Goal: Book appointment/travel/reservation: Book appointment/travel/reservation

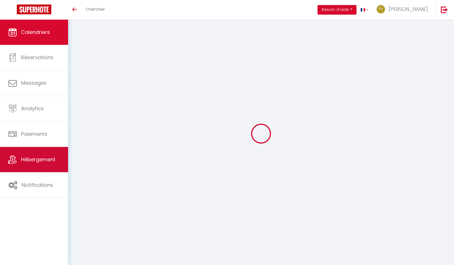
select select
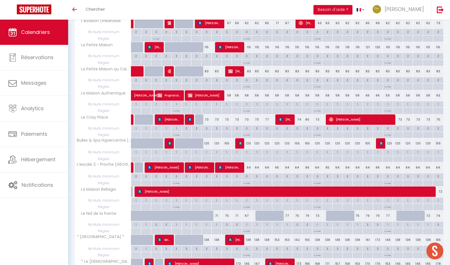
scroll to position [308, 0]
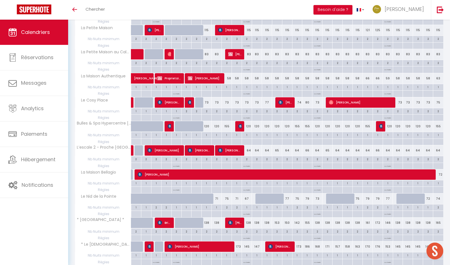
click at [238, 246] on div "173" at bounding box center [237, 246] width 10 height 10
type input "173"
select select "1"
type input "Sam 11 Octobre 2025"
type input "Dim 12 Octobre 2025"
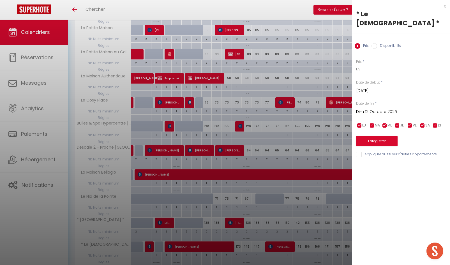
click at [373, 43] on input "Disponibilité" at bounding box center [374, 46] width 6 height 6
radio input "true"
radio input "false"
click at [369, 64] on select "Disponible Indisponible" at bounding box center [403, 69] width 94 height 11
select select "0"
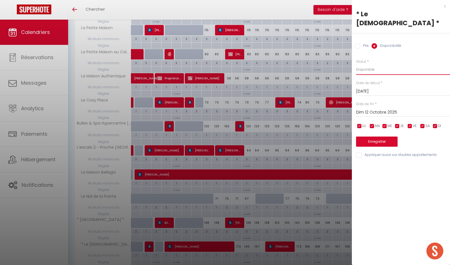
click at [356, 64] on select "Disponible Indisponible" at bounding box center [403, 69] width 94 height 11
click at [378, 137] on button "Enregistrer" at bounding box center [376, 142] width 41 height 10
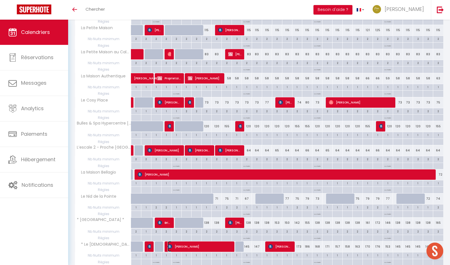
click at [195, 247] on span "[PERSON_NAME]" at bounding box center [200, 246] width 64 height 11
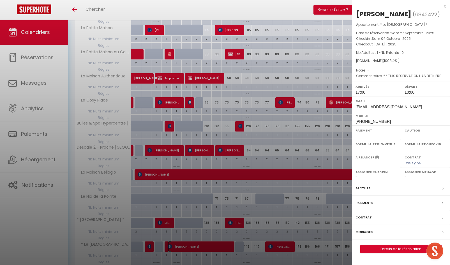
select select "OK"
select select "1"
select select "0"
select select "1"
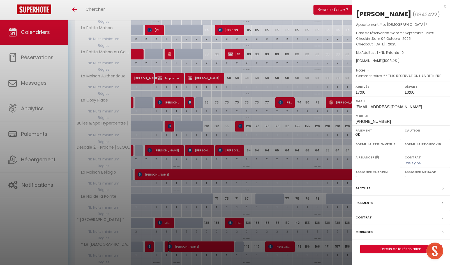
select select
drag, startPoint x: 357, startPoint y: 13, endPoint x: 445, endPoint y: 13, distance: 88.0
click at [446, 13] on div "Bagus Mahardika Thufeil ( 6842422 ) Appartement : * Le Mosaïc * Date de réserva…" at bounding box center [401, 131] width 98 height 243
copy div "[PERSON_NAME]"
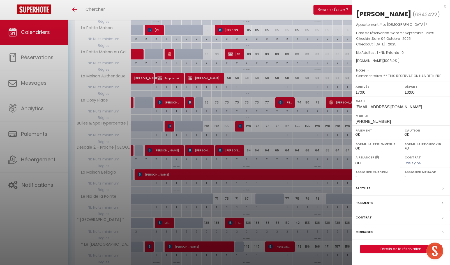
click at [242, 8] on div at bounding box center [225, 132] width 450 height 265
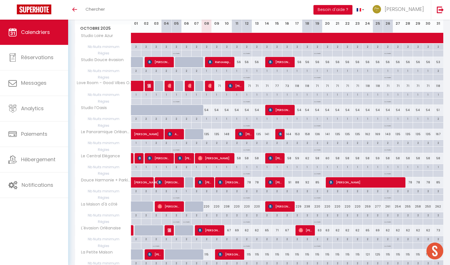
scroll to position [0, 0]
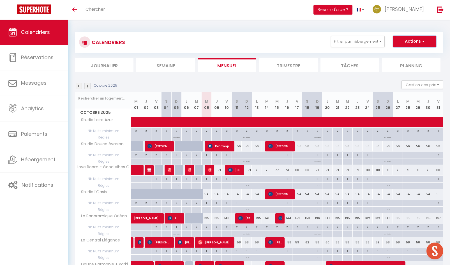
click at [413, 43] on button "Actions" at bounding box center [414, 41] width 43 height 11
click at [404, 56] on link "Nouvelle réservation" at bounding box center [408, 54] width 49 height 8
select select
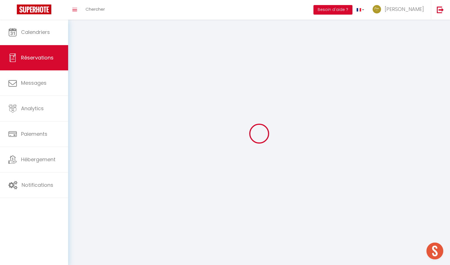
select select
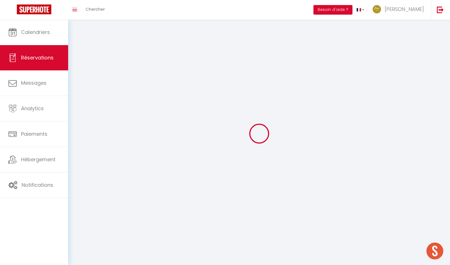
select select
checkbox input "false"
select select
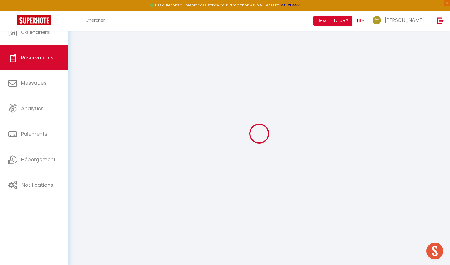
select select
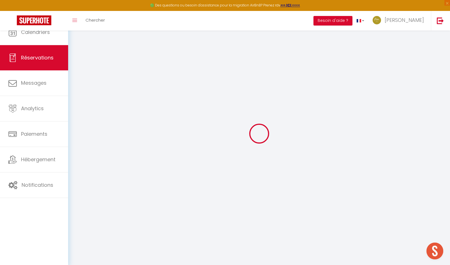
select select
checkbox input "false"
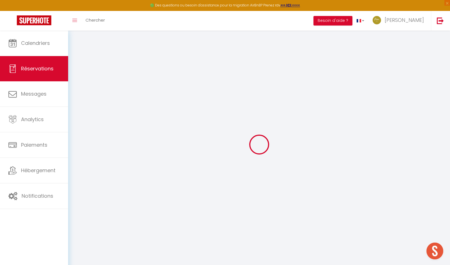
select select
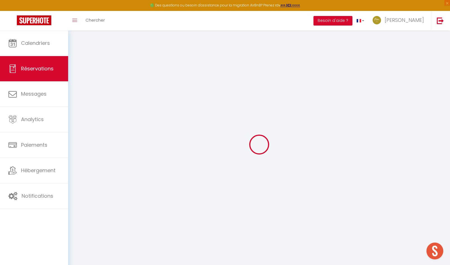
select select
checkbox input "false"
select select
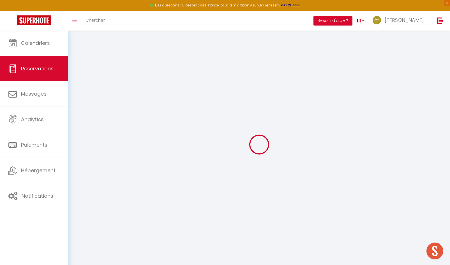
select select
checkbox input "false"
select select
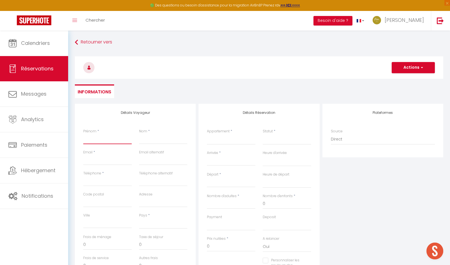
click at [92, 136] on input "Prénom" at bounding box center [107, 139] width 48 height 10
paste input "[PERSON_NAME]"
type input "[PERSON_NAME]"
select select
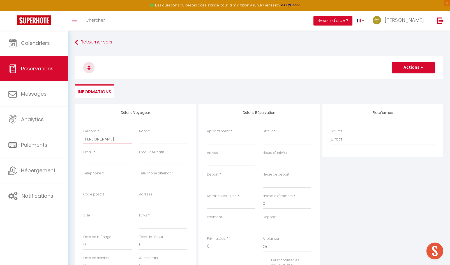
select select
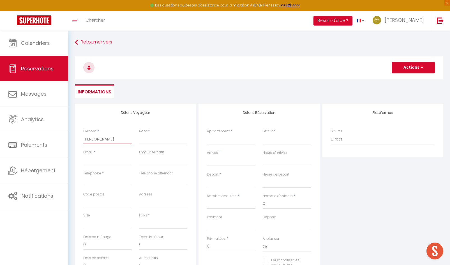
checkbox input "false"
drag, startPoint x: 96, startPoint y: 140, endPoint x: 136, endPoint y: 139, distance: 39.2
click at [136, 139] on div "Prénom * Bagus Mahardika Thufeil Nom *" at bounding box center [136, 139] width 112 height 21
type input "Bagus"
select select
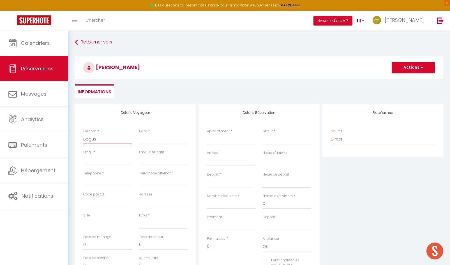
select select
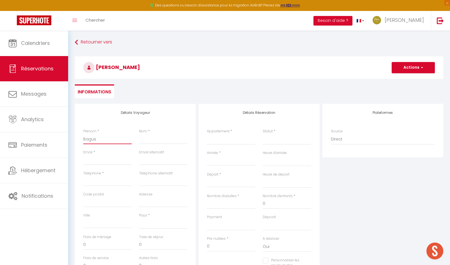
select select
checkbox input "false"
type input "Bagus"
click at [149, 140] on input "Nom" at bounding box center [163, 139] width 48 height 10
paste input "Mahardika Thufeil"
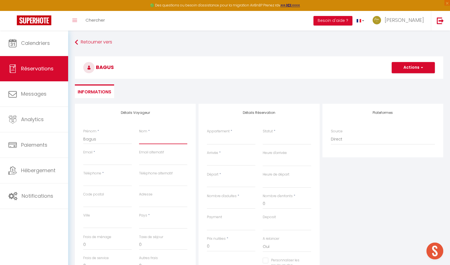
type input "Mahardika Thufeil"
select select
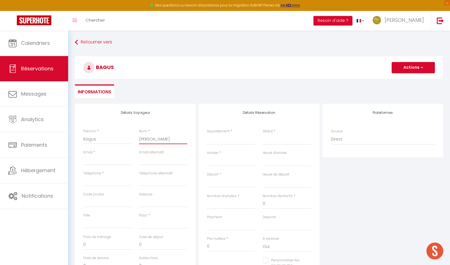
select select
checkbox input "false"
type input "Mahardika Thufeil"
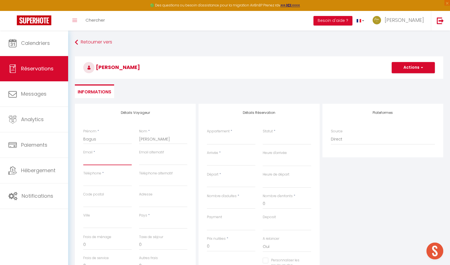
click at [92, 159] on input "Email client" at bounding box center [107, 160] width 48 height 10
paste input "thufeilk31@gmail.com"
type input "thufeilk31@gmail.com"
select select
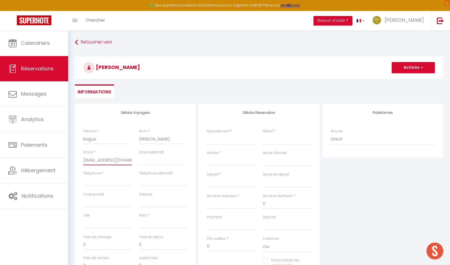
select select
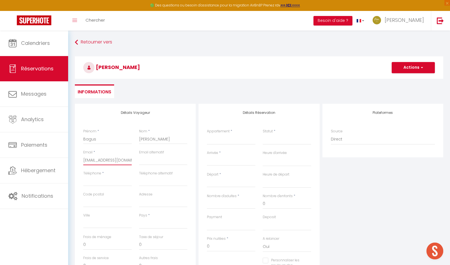
checkbox input "false"
type input "thufeilk31@gmail.com"
click at [99, 182] on input "Téléphone" at bounding box center [107, 181] width 48 height 10
type input "+"
select select
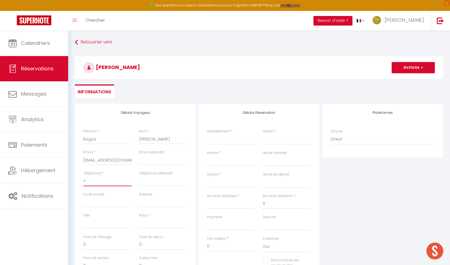
select select
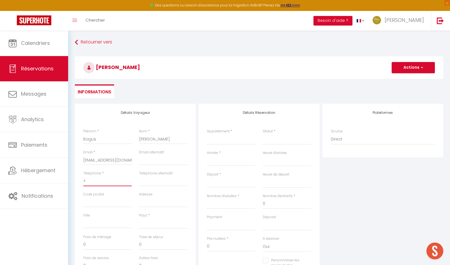
select select
checkbox input "false"
type input "+6"
select select
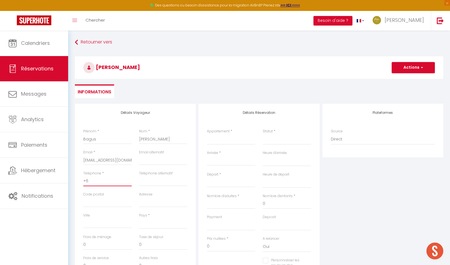
select select
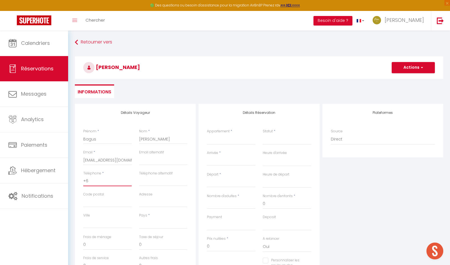
checkbox input "false"
type input "+62"
select select
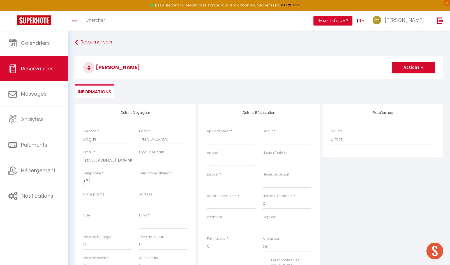
select select
checkbox input "false"
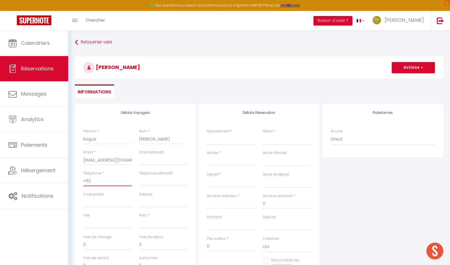
type input "+628"
select select
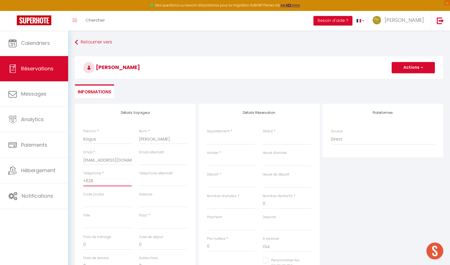
select select
checkbox input "false"
type input "+6282"
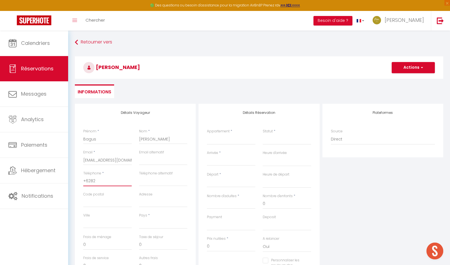
select select
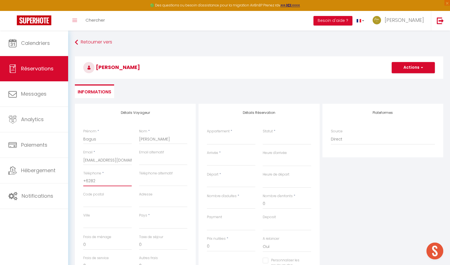
select select
checkbox input "false"
type input "+62822"
select select
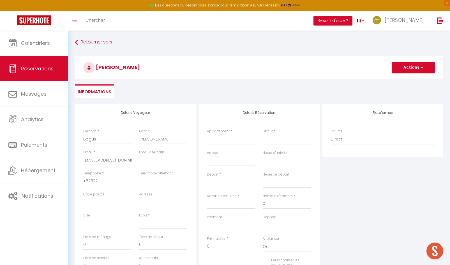
select select
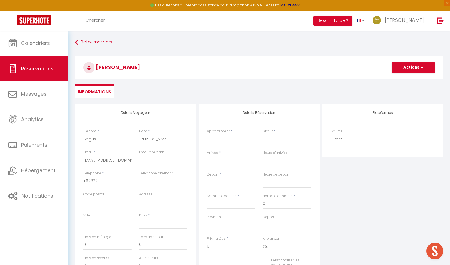
select select
checkbox input "false"
type input "+628223"
select select
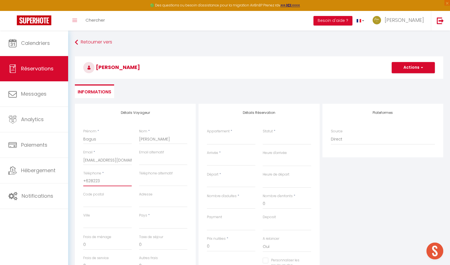
select select
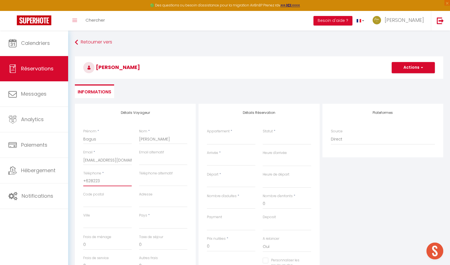
checkbox input "false"
type input "+6282234"
select select
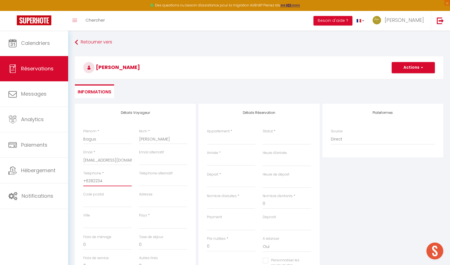
select select
checkbox input "false"
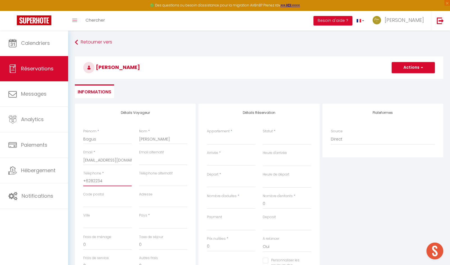
type input "+62822341"
select select
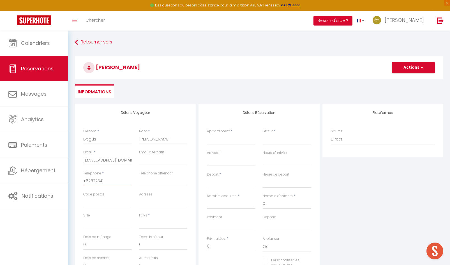
select select
checkbox input "false"
type input "+628223411"
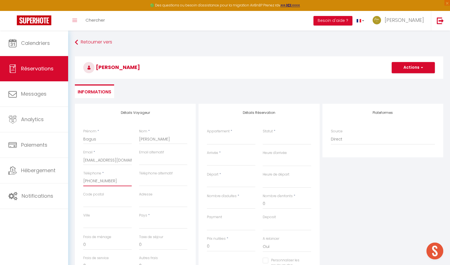
select select
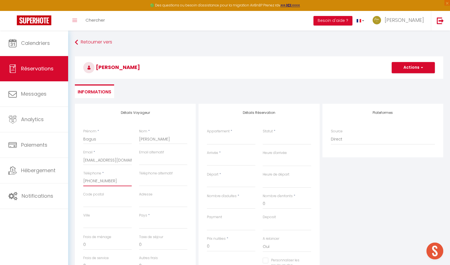
select select
checkbox input "false"
type input "+6282234112"
select select
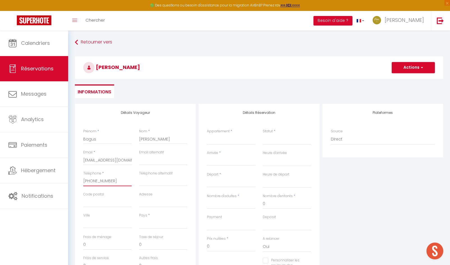
select select
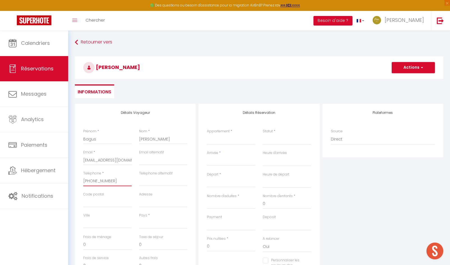
select select
checkbox input "false"
type input "+62822341123"
select select
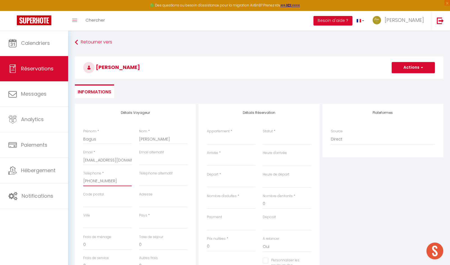
select select
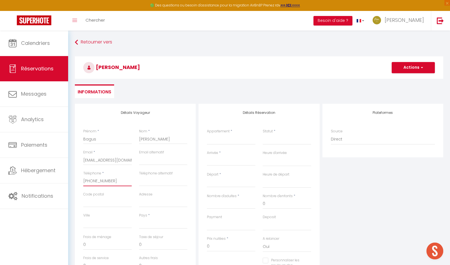
checkbox input "false"
type input "+628223411232"
select select
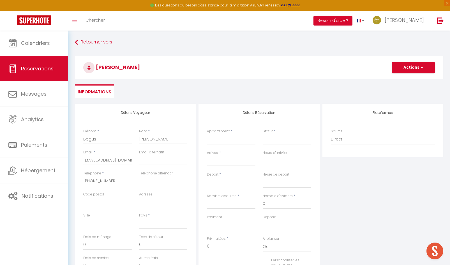
drag, startPoint x: 114, startPoint y: 180, endPoint x: 83, endPoint y: 179, distance: 30.9
click at [83, 179] on div "Téléphone * +6282234112320" at bounding box center [108, 181] width 56 height 21
click at [152, 221] on select "France Portugal Afghanistan Albania Algeria American Samoa Andorra Angola Angui…" at bounding box center [163, 223] width 48 height 11
click at [139, 218] on select "France Portugal Afghanistan Albania Algeria American Samoa Andorra Angola Angui…" at bounding box center [163, 223] width 48 height 11
click at [226, 140] on select "L'évasion Orléanaise Love Room - Good Vibes Only L’escale 2 - Proche Gare d'Orl…" at bounding box center [231, 139] width 48 height 11
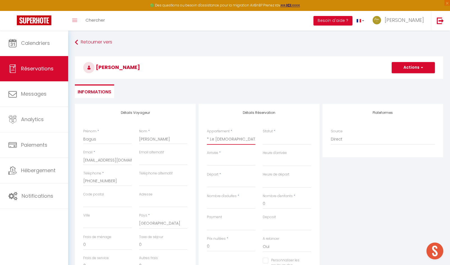
click at [207, 134] on select "L'évasion Orléanaise Love Room - Good Vibes Only L’escale 2 - Proche Gare d'Orl…" at bounding box center [231, 139] width 48 height 11
click at [277, 141] on select "Confirmé Non Confirmé Annulé Annulé par le voyageur No Show Request" at bounding box center [287, 139] width 48 height 11
click at [263, 134] on select "Confirmé Non Confirmé Annulé Annulé par le voyageur No Show Request" at bounding box center [287, 139] width 48 height 11
click at [232, 160] on input "Arrivée" at bounding box center [231, 161] width 48 height 7
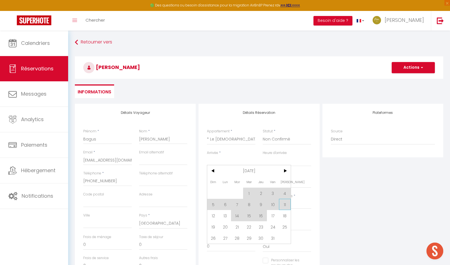
click at [285, 205] on span "11" at bounding box center [285, 204] width 12 height 11
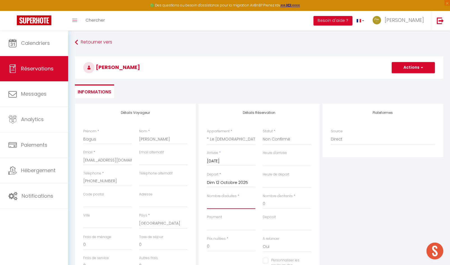
click at [222, 204] on input "Nombre d'adultes" at bounding box center [231, 204] width 48 height 10
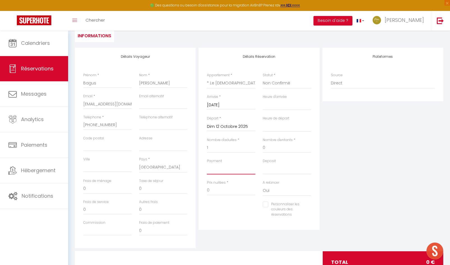
click at [211, 171] on select "OK KO" at bounding box center [231, 169] width 48 height 11
click at [213, 169] on select "OK KO" at bounding box center [231, 169] width 48 height 11
click at [216, 189] on input "0" at bounding box center [231, 190] width 48 height 10
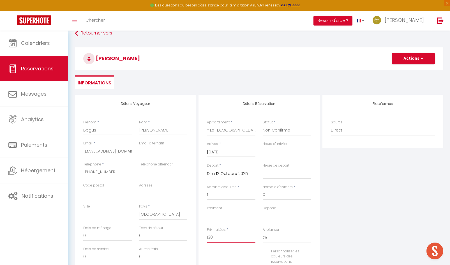
scroll to position [0, 0]
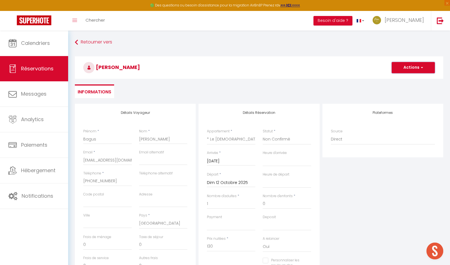
click at [403, 71] on button "Actions" at bounding box center [413, 67] width 43 height 11
click at [399, 80] on link "Enregistrer" at bounding box center [407, 79] width 44 height 7
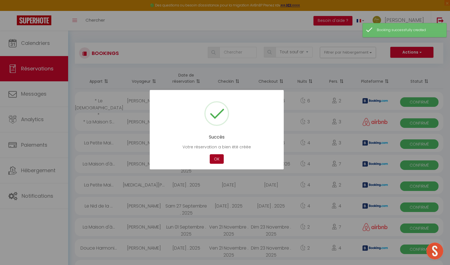
click at [216, 159] on button "OK" at bounding box center [217, 159] width 14 height 10
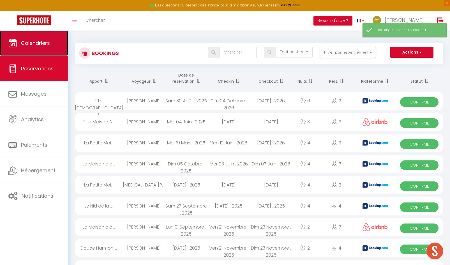
click at [38, 45] on span "Calendriers" at bounding box center [35, 43] width 29 height 7
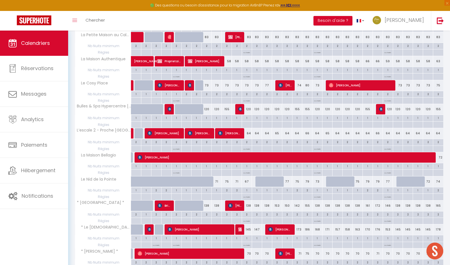
scroll to position [381, 0]
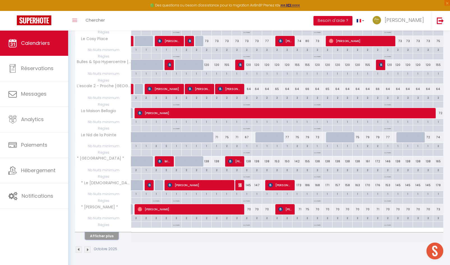
click at [110, 235] on button "Afficher plus" at bounding box center [102, 236] width 34 height 8
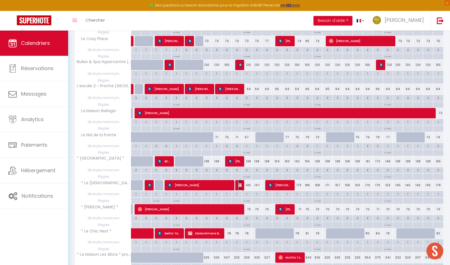
click at [238, 187] on img at bounding box center [240, 185] width 4 height 4
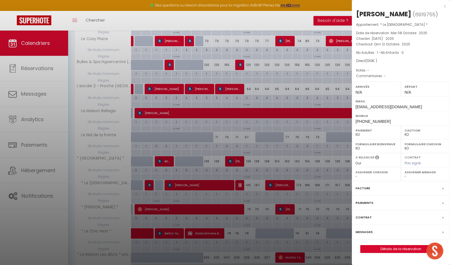
click at [366, 206] on label "Paiements" at bounding box center [364, 203] width 18 height 6
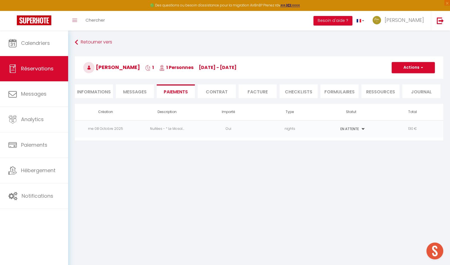
click at [411, 132] on td "130 €" at bounding box center [412, 128] width 61 height 17
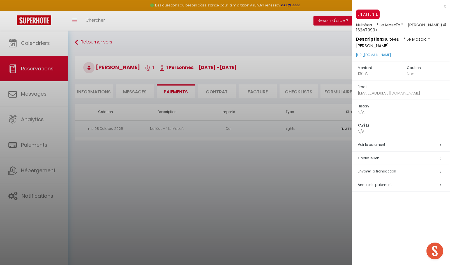
click at [368, 172] on span "Envoyer la transaction" at bounding box center [377, 171] width 38 height 5
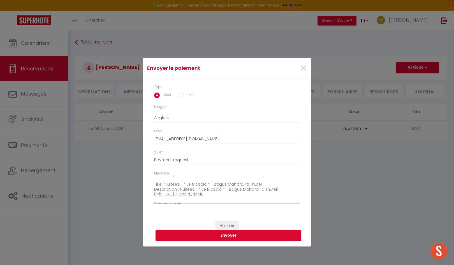
scroll to position [20, 0]
click at [284, 186] on textarea "Hi, We invite you to click on the link below to make the payment: Title : Nuité…" at bounding box center [227, 190] width 146 height 28
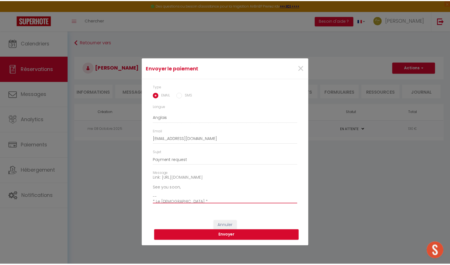
scroll to position [39, 0]
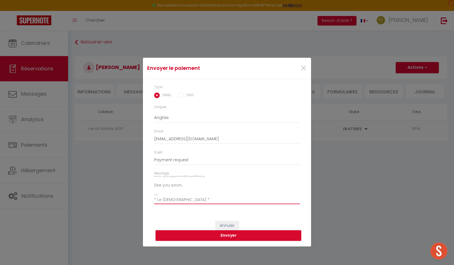
click at [167, 193] on textarea "Hi, We invite you to click on the link below to make the payment: Title : Nuité…" at bounding box center [227, 190] width 146 height 28
click at [162, 189] on textarea "Hi, We invite you to click on the link below to make the payment: Title : Nuité…" at bounding box center [227, 190] width 146 height 28
click at [200, 237] on button "Envoyer" at bounding box center [229, 235] width 146 height 11
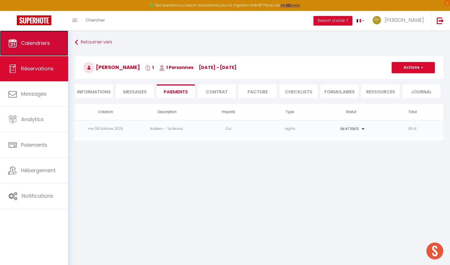
click at [37, 49] on link "Calendriers" at bounding box center [34, 43] width 68 height 25
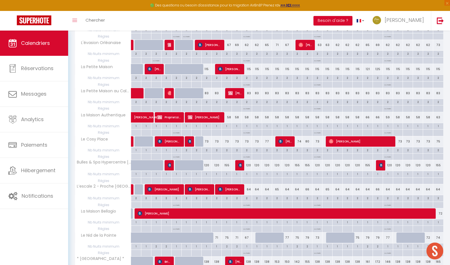
scroll to position [364, 0]
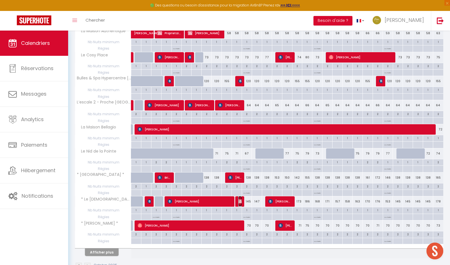
click at [240, 202] on img at bounding box center [240, 201] width 4 height 4
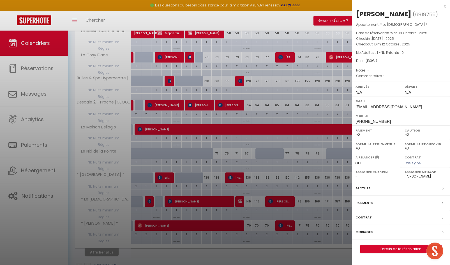
click at [363, 235] on label "Messages" at bounding box center [363, 232] width 17 height 6
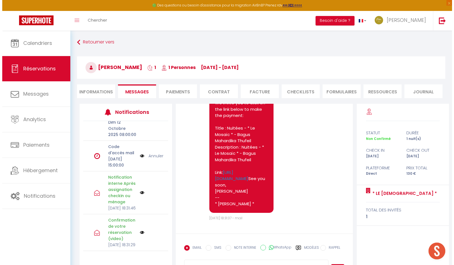
scroll to position [72, 0]
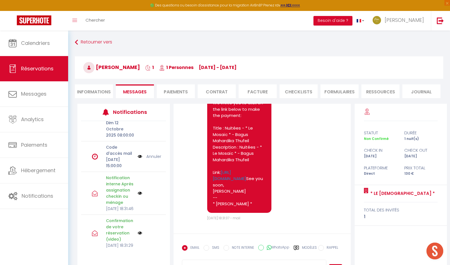
click at [138, 160] on img at bounding box center [140, 156] width 4 height 6
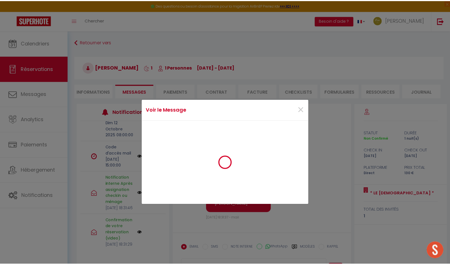
scroll to position [63, 0]
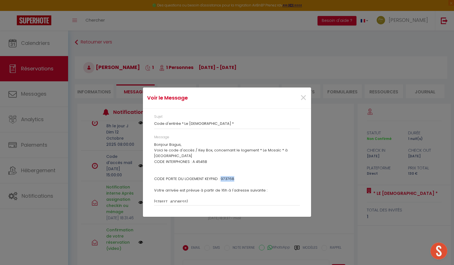
drag, startPoint x: 218, startPoint y: 179, endPoint x: 247, endPoint y: 180, distance: 28.3
click at [247, 180] on p "CODE INTERPHONES : A 4545B CODE PORTE DU LOGEMENT KEYPAD : 973768 Votre arrivée…" at bounding box center [227, 207] width 146 height 97
copy p "973768"
click at [129, 45] on div "Voir le Message × Sujet Code d'entrée * Le Mosaïc * Message Bonjour Bagus, Voic…" at bounding box center [227, 132] width 454 height 265
click at [301, 97] on span "×" at bounding box center [303, 97] width 7 height 17
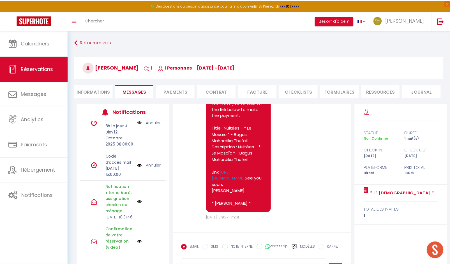
scroll to position [551, 0]
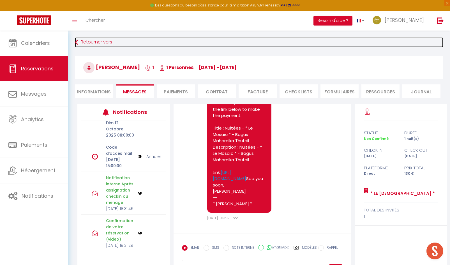
click at [79, 44] on link "Retourner vers" at bounding box center [259, 42] width 368 height 10
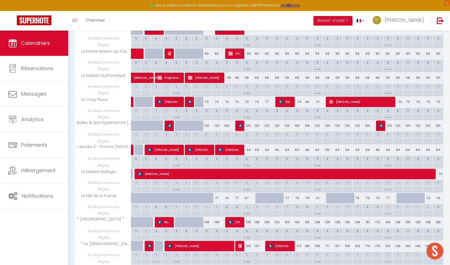
scroll to position [339, 0]
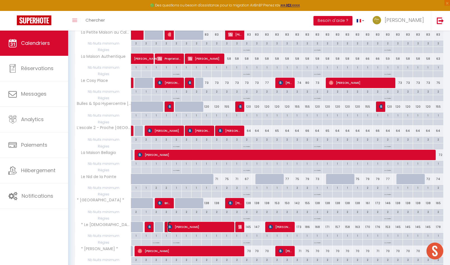
click at [200, 229] on span "[PERSON_NAME]" at bounding box center [200, 226] width 64 height 11
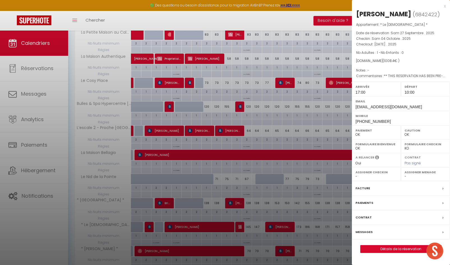
click at [367, 235] on label "Messages" at bounding box center [363, 232] width 17 height 6
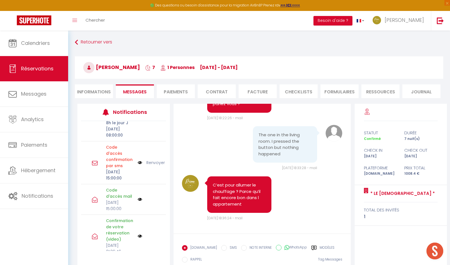
scroll to position [3, 0]
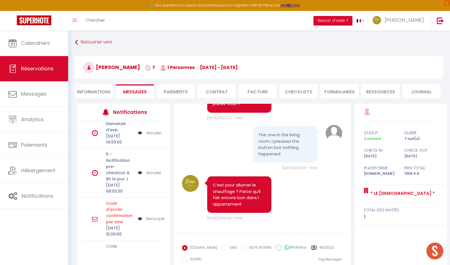
click at [150, 176] on link "Annuler" at bounding box center [153, 173] width 15 height 6
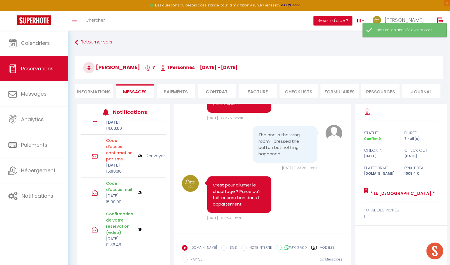
scroll to position [0, 0]
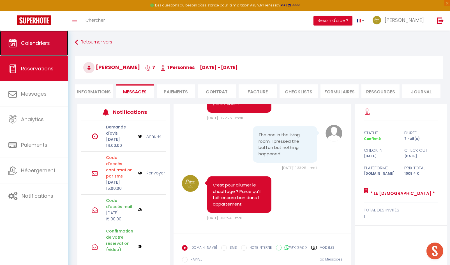
click at [28, 49] on link "Calendriers" at bounding box center [34, 43] width 68 height 25
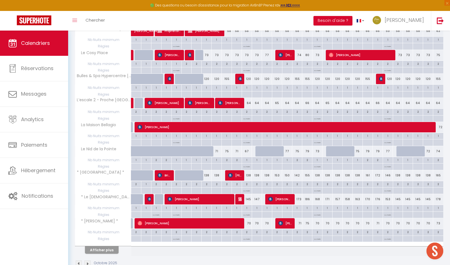
scroll to position [381, 0]
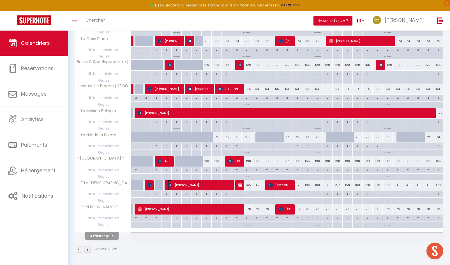
click at [206, 183] on span "[PERSON_NAME]" at bounding box center [200, 185] width 64 height 11
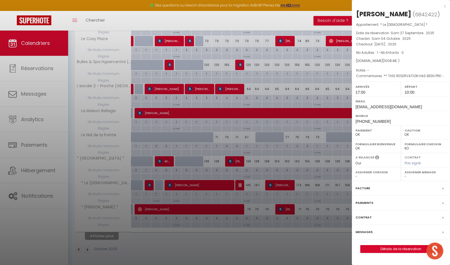
click at [240, 187] on div at bounding box center [225, 132] width 450 height 265
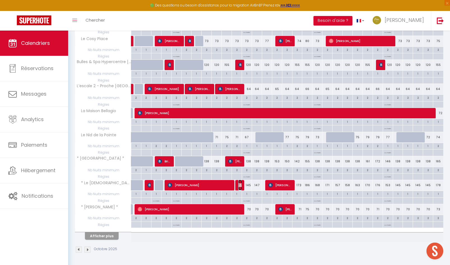
click at [240, 187] on img at bounding box center [240, 185] width 4 height 4
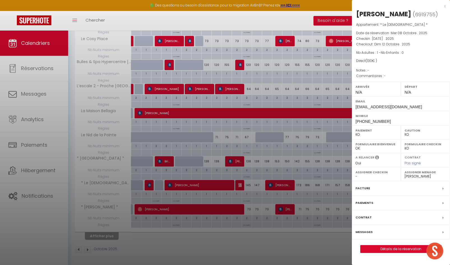
click at [201, 186] on div at bounding box center [225, 132] width 450 height 265
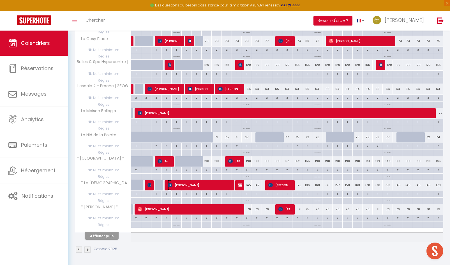
click at [201, 186] on span "[PERSON_NAME]" at bounding box center [200, 185] width 64 height 11
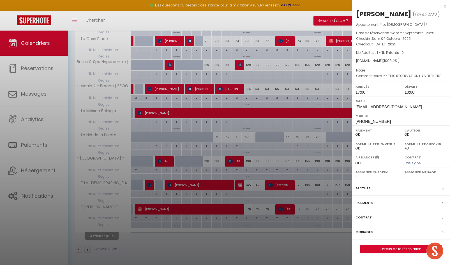
click at [201, 186] on div at bounding box center [225, 132] width 450 height 265
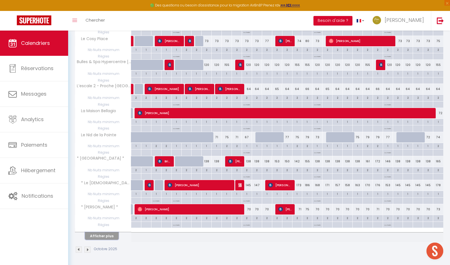
click at [95, 237] on button "Afficher plus" at bounding box center [102, 236] width 34 height 8
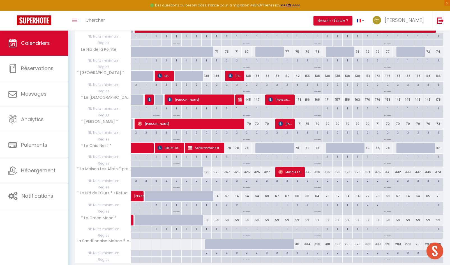
scroll to position [487, 0]
